Goal: Book appointment/travel/reservation

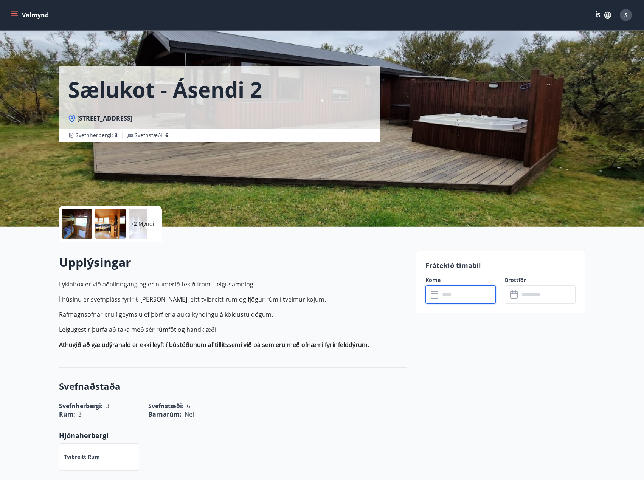
click at [449, 293] on input "text" at bounding box center [468, 295] width 56 height 19
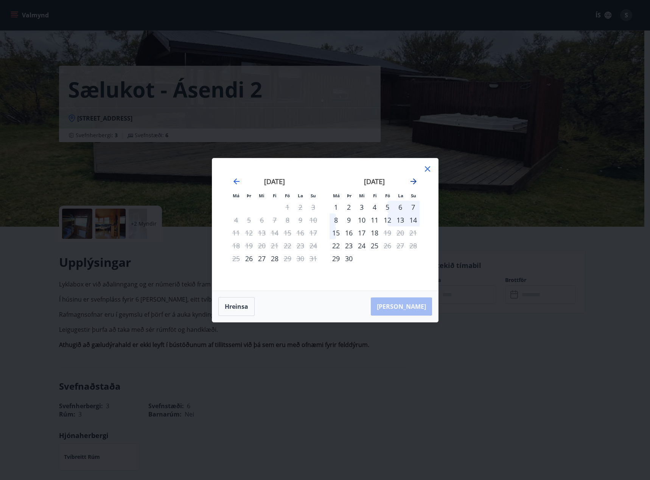
click at [415, 179] on icon "Move forward to switch to the next month." at bounding box center [413, 181] width 9 height 9
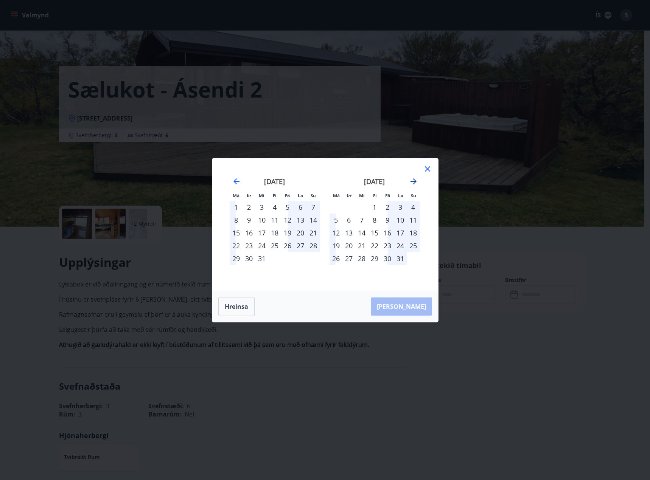
click at [415, 179] on icon "Move forward to switch to the next month." at bounding box center [413, 181] width 9 height 9
click at [428, 168] on icon at bounding box center [427, 168] width 5 height 5
